Goal: Task Accomplishment & Management: Use online tool/utility

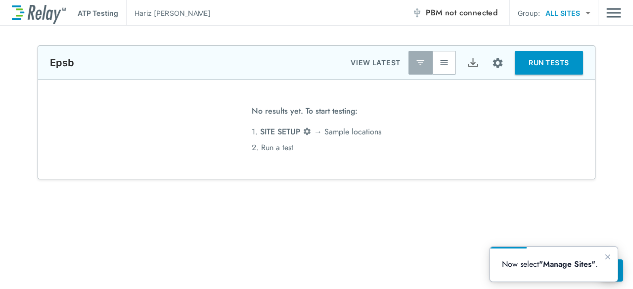
type input "****"
click at [488, 13] on span "not connected" at bounding box center [471, 12] width 52 height 11
click at [613, 260] on div "Now select "Manage Sites" ." at bounding box center [554, 264] width 128 height 35
click at [607, 259] on icon "Close guide" at bounding box center [607, 257] width 8 height 8
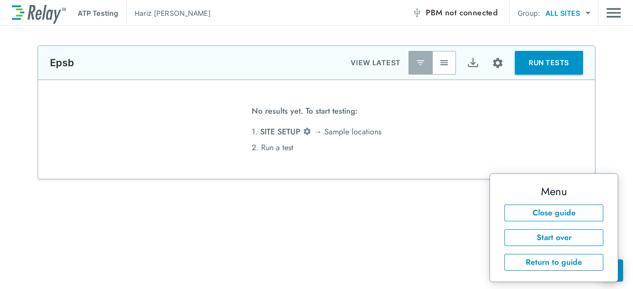
click at [469, 236] on div "**********" at bounding box center [316, 256] width 633 height 423
click at [453, 18] on span "not connected" at bounding box center [471, 12] width 52 height 11
click at [491, 57] on img "Site setup" at bounding box center [497, 63] width 12 height 12
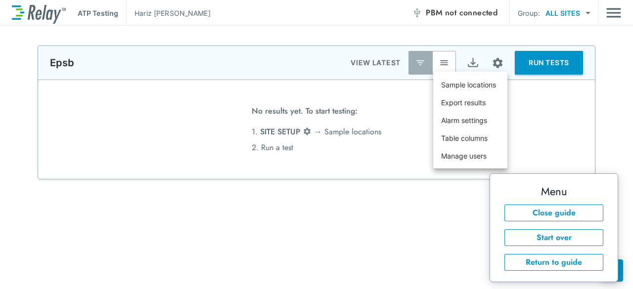
click at [487, 66] on div at bounding box center [316, 144] width 633 height 289
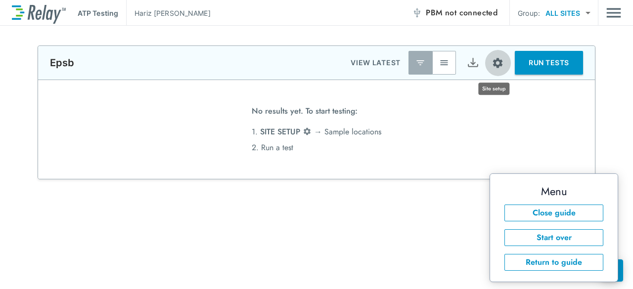
click at [491, 65] on img "Site setup" at bounding box center [497, 63] width 12 height 12
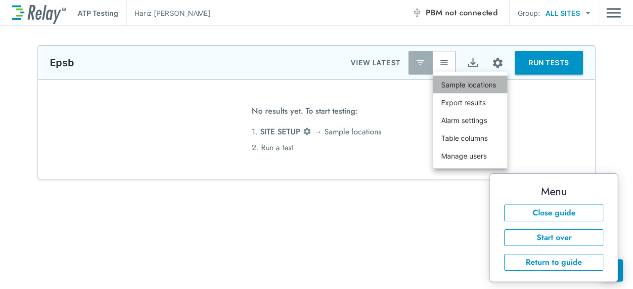
click at [461, 86] on p "Sample locations" at bounding box center [468, 85] width 55 height 10
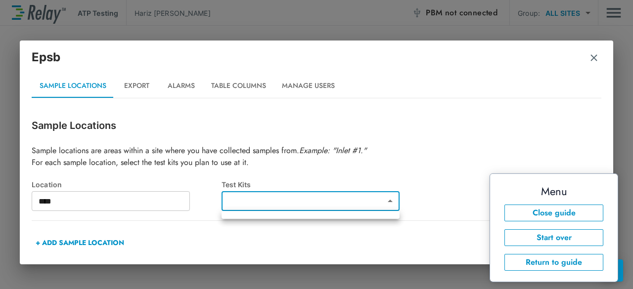
click at [395, 196] on body "**********" at bounding box center [316, 144] width 633 height 289
click at [395, 196] on div at bounding box center [316, 144] width 633 height 289
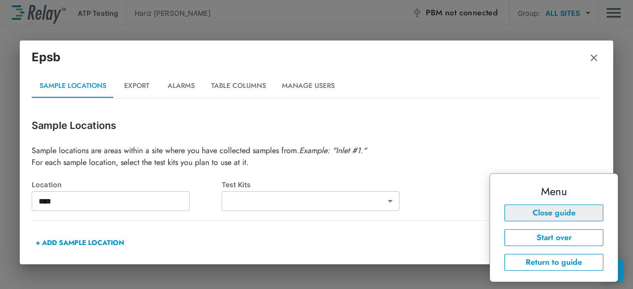
click at [543, 205] on button "Close guide" at bounding box center [553, 213] width 99 height 17
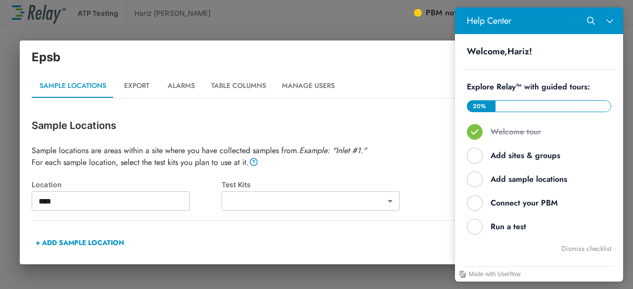
drag, startPoint x: 590, startPoint y: 66, endPoint x: 596, endPoint y: 37, distance: 30.1
click at [596, 37] on div "Welcome, [PERSON_NAME] ! Explore Relay™ with guided tours: 20 % 20 % Welcome to…" at bounding box center [539, 222] width 168 height 376
click at [610, 21] on icon "Close Help Center" at bounding box center [609, 21] width 6 height 4
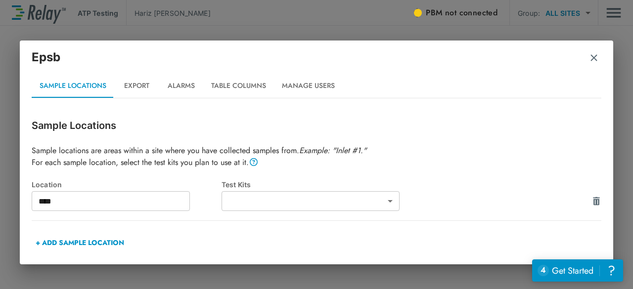
click at [587, 63] on div "Epsb" at bounding box center [316, 61] width 569 height 26
click at [593, 60] on img "button" at bounding box center [594, 58] width 10 height 10
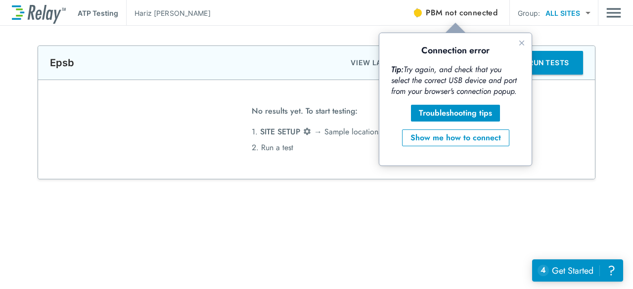
click at [416, 13] on div at bounding box center [418, 13] width 8 height 8
click at [435, 135] on div "Show me how to connect" at bounding box center [455, 138] width 90 height 12
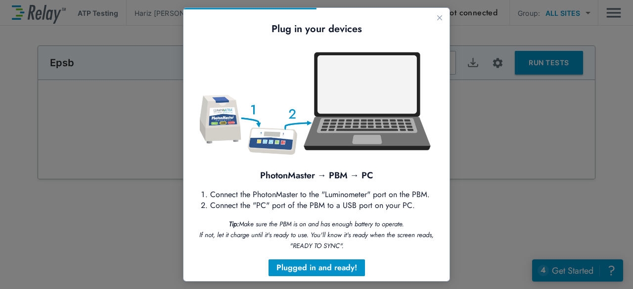
scroll to position [25, 0]
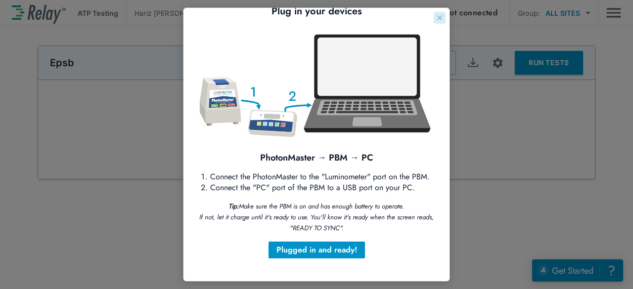
click at [437, 16] on icon "Close guide" at bounding box center [439, 17] width 5 height 5
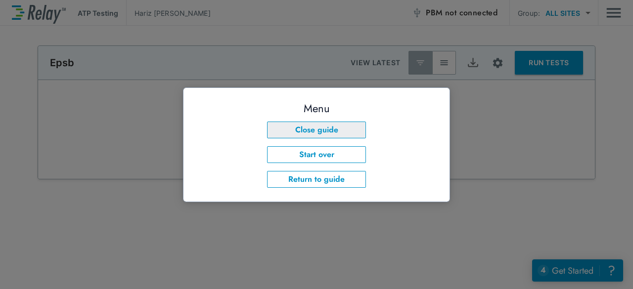
click at [282, 126] on button "Close guide" at bounding box center [316, 130] width 99 height 17
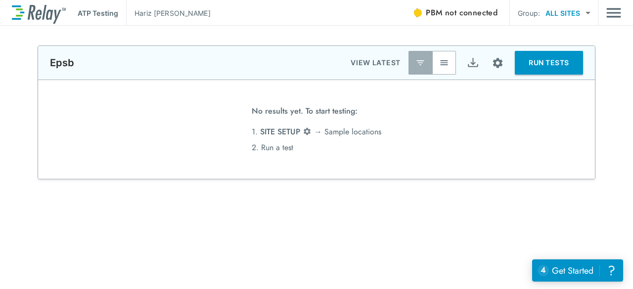
click at [145, 12] on p "[PERSON_NAME]" at bounding box center [172, 13] width 76 height 10
click at [604, 18] on div "ATP Testing [PERSON_NAME] PBM not connected Group: ALL SITES ********* ​" at bounding box center [316, 13] width 609 height 26
click at [606, 17] on img "Main menu" at bounding box center [613, 12] width 15 height 19
